Goal: Find specific page/section: Find specific page/section

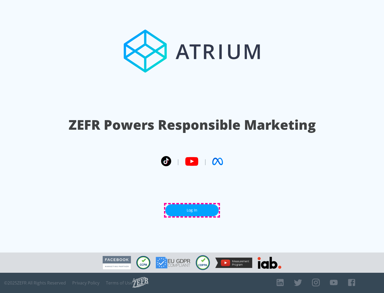
click at [192, 210] on link "Log In" at bounding box center [191, 210] width 53 height 12
